Goal: Find specific page/section

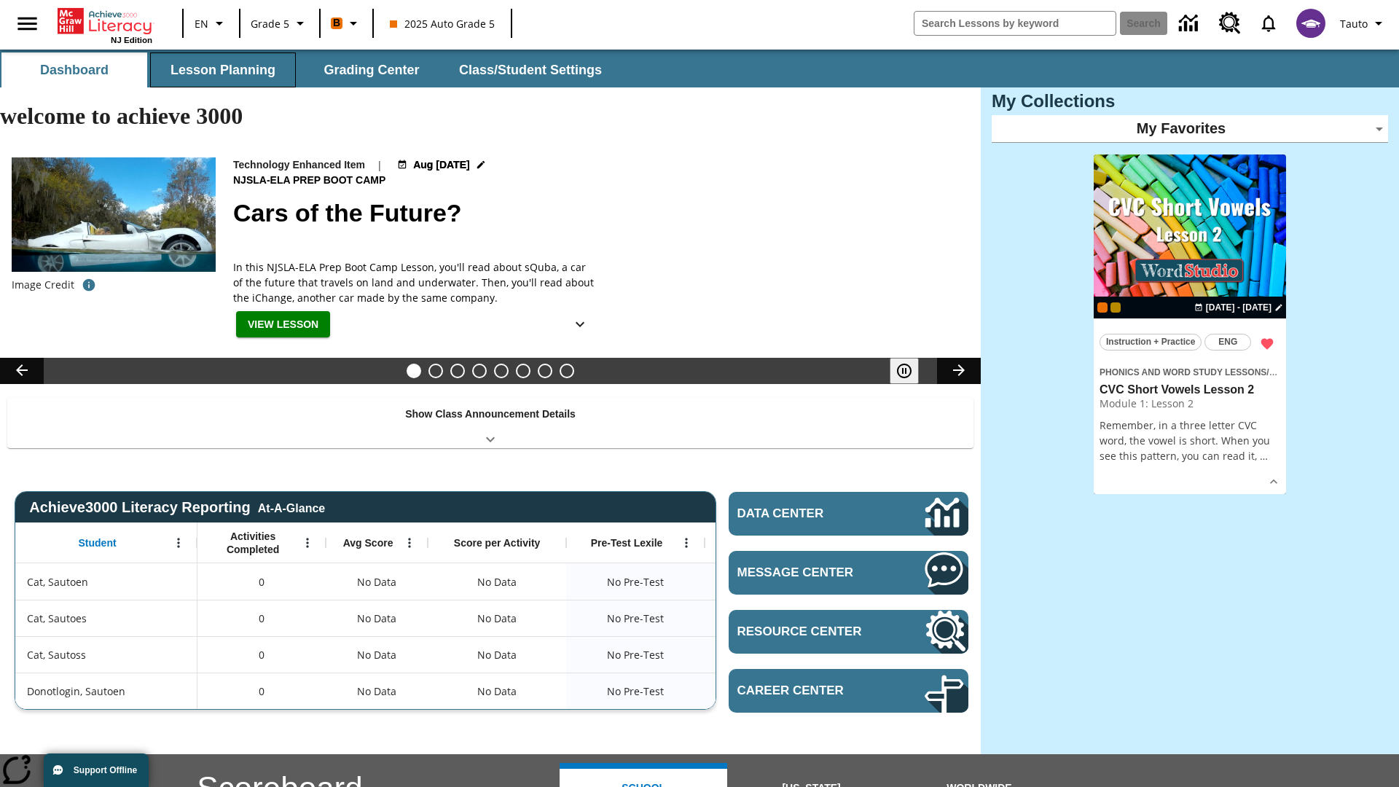
click at [223, 70] on button "Lesson Planning" at bounding box center [223, 69] width 146 height 35
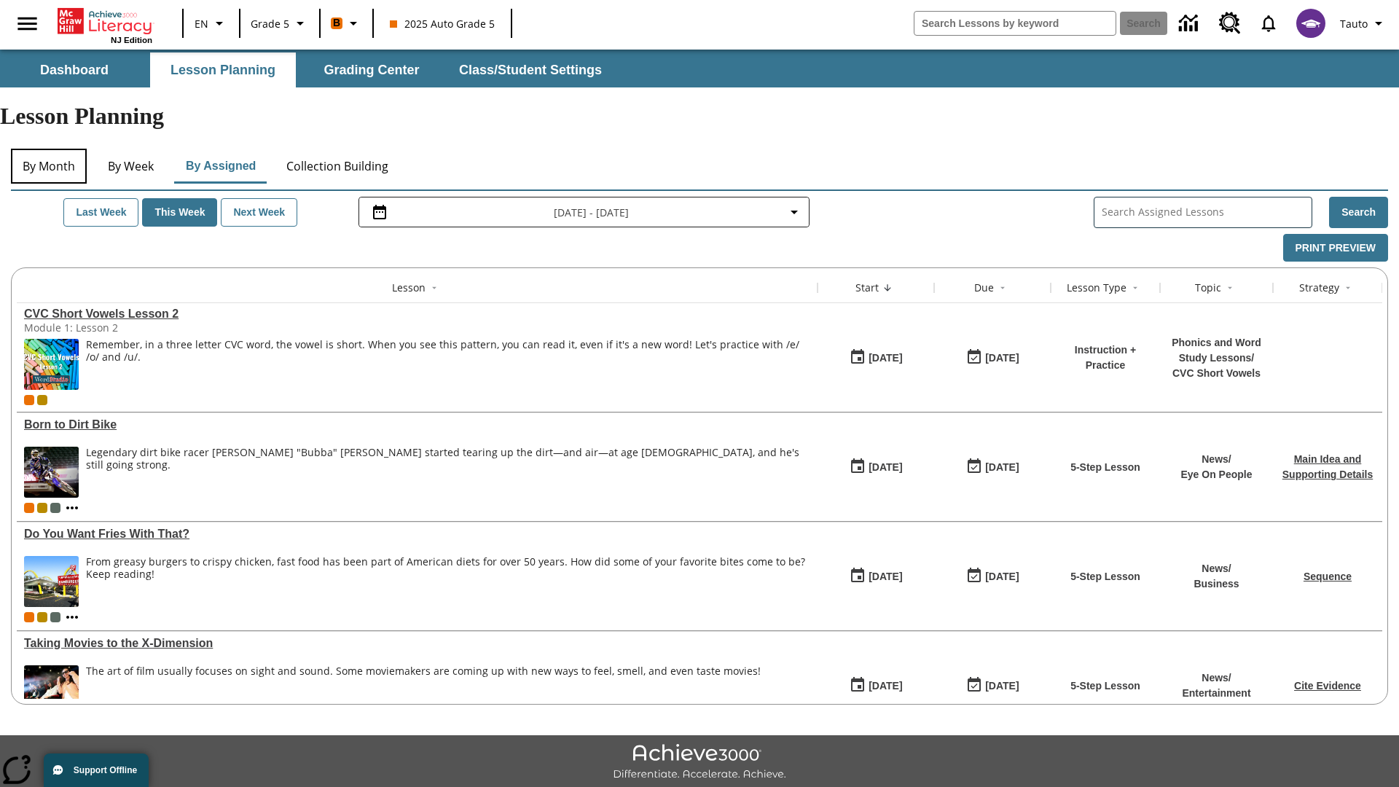
click at [49, 149] on button "By Month" at bounding box center [49, 166] width 76 height 35
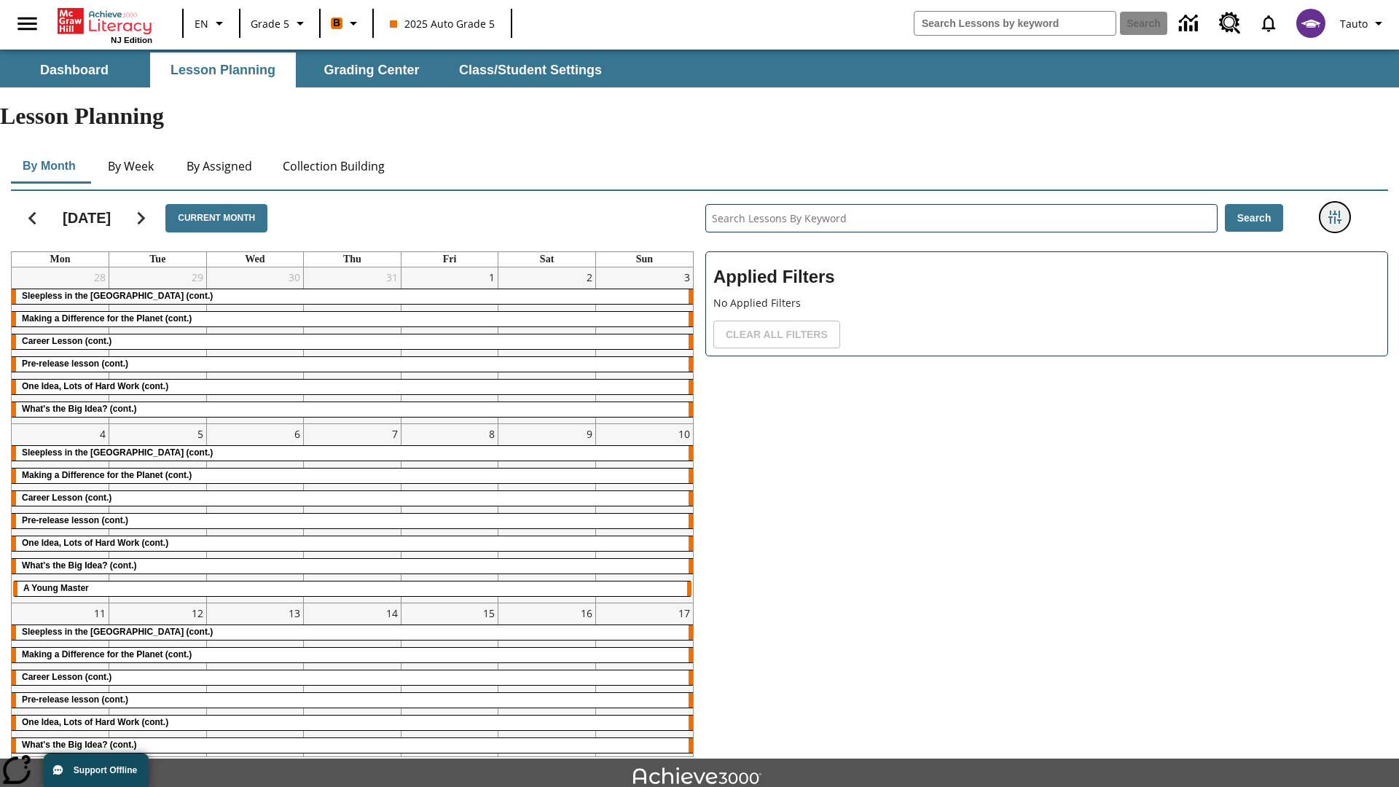
click at [1334, 211] on icon "Filters Side menu" at bounding box center [1334, 217] width 13 height 13
